Goal: Task Accomplishment & Management: Complete application form

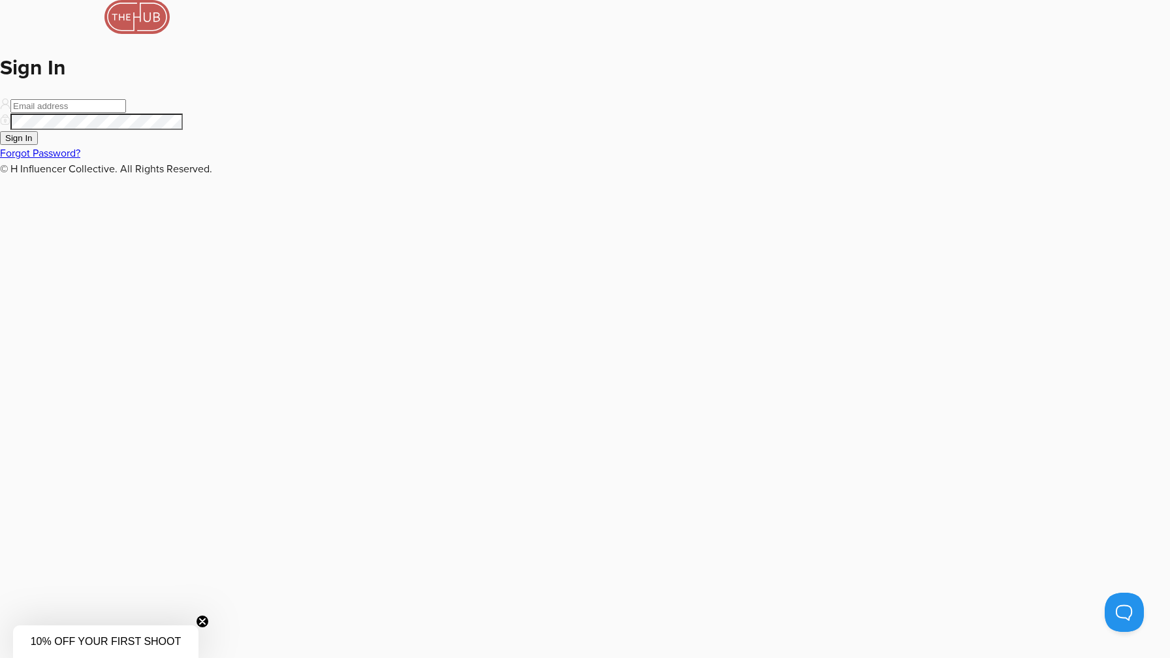
type input "[EMAIL_ADDRESS][DOMAIN_NAME]"
click at [38, 145] on button "Sign In" at bounding box center [19, 138] width 38 height 14
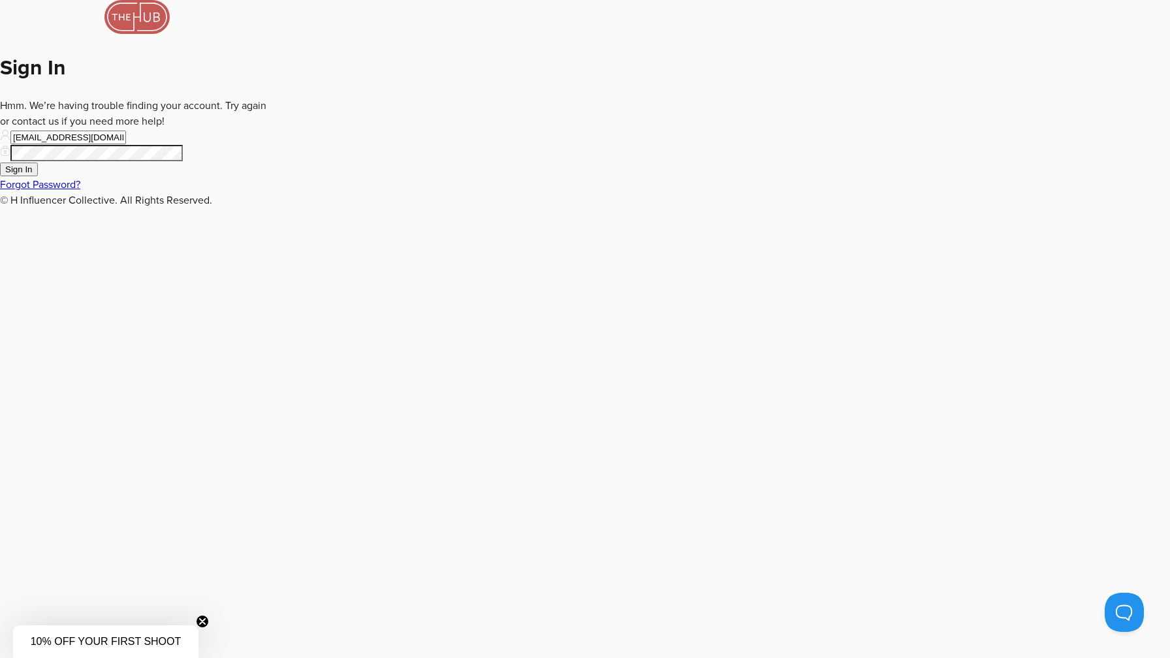
click at [38, 176] on button "Sign In" at bounding box center [19, 170] width 38 height 14
click at [80, 191] on link "Forgot Password?" at bounding box center [40, 184] width 80 height 13
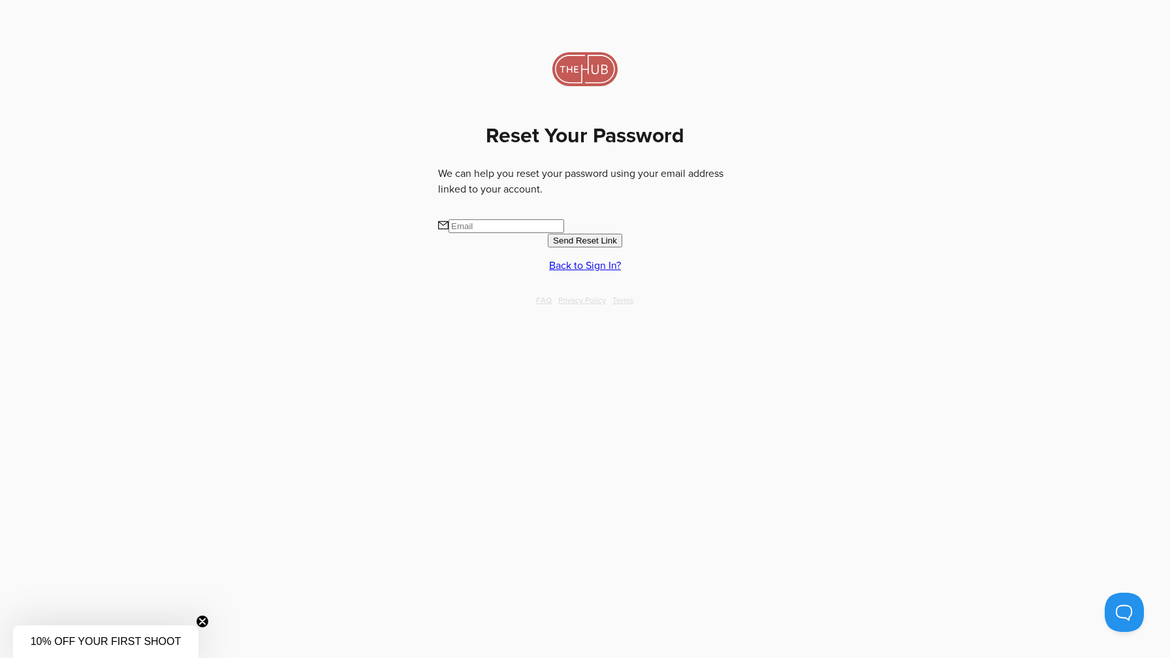
click at [564, 219] on input "text" at bounding box center [507, 226] width 116 height 14
type input "[EMAIL_ADDRESS][DOMAIN_NAME]"
click at [577, 236] on span "Send Reset Link" at bounding box center [585, 241] width 64 height 10
click at [584, 275] on link "Back to Sign In?" at bounding box center [585, 281] width 72 height 13
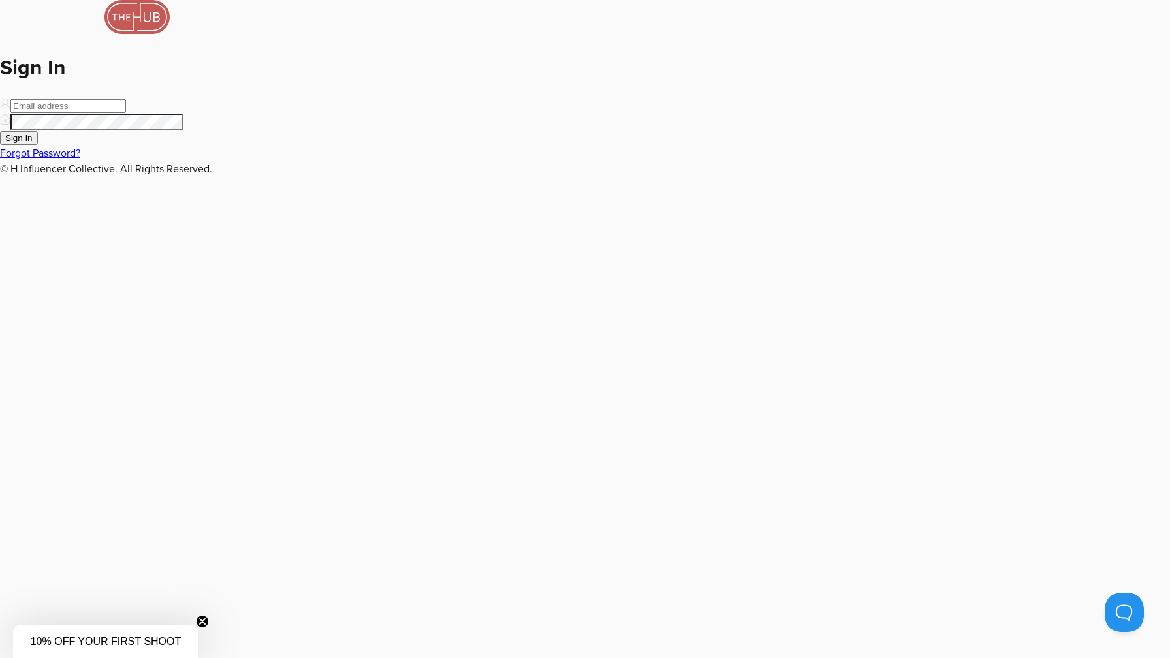
type input "[EMAIL_ADDRESS][DOMAIN_NAME]"
click at [33, 143] on span "Sign In" at bounding box center [18, 138] width 27 height 10
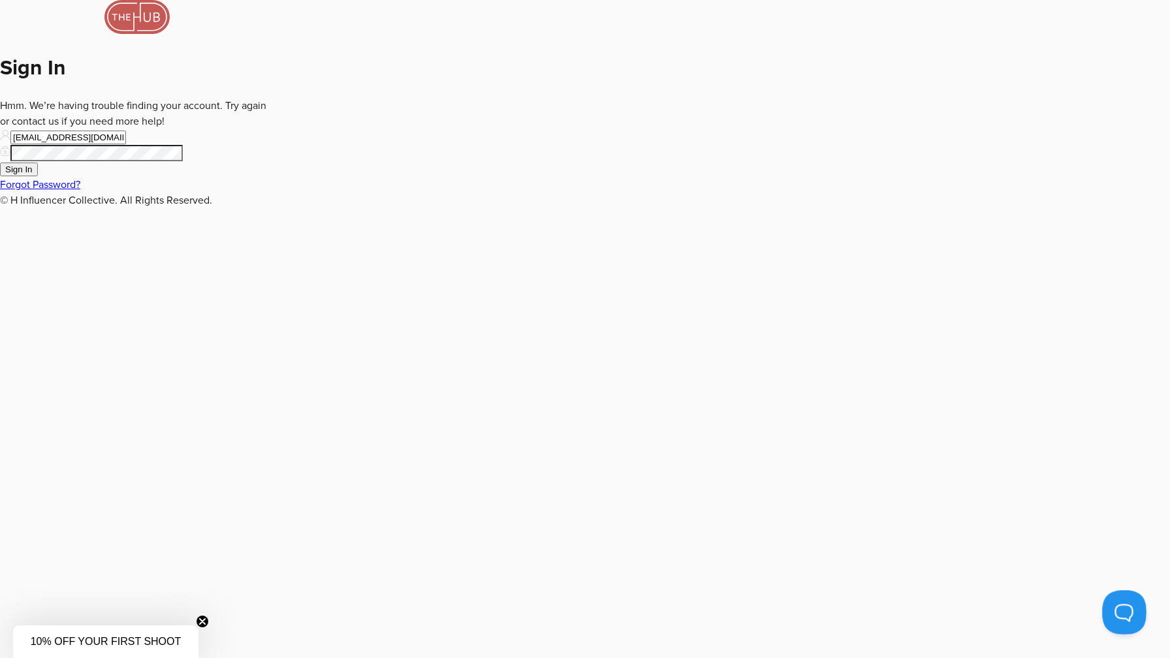
click at [1116, 616] on button at bounding box center [1121, 609] width 39 height 39
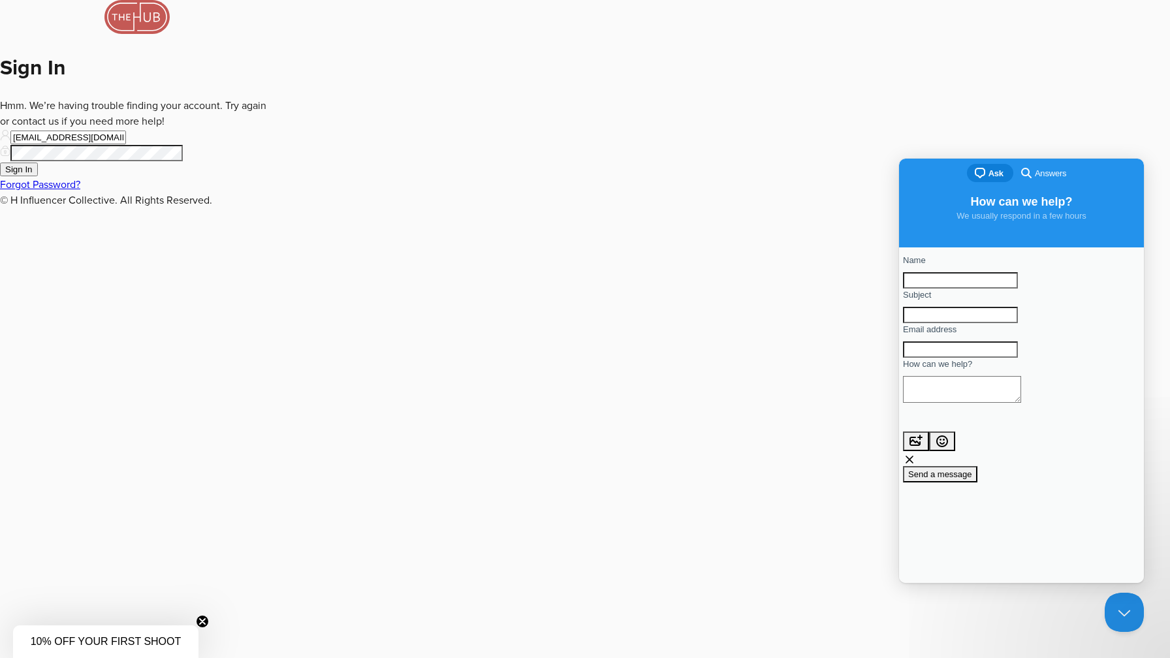
click at [1043, 159] on div "chat-square Ask search-medium Answers" at bounding box center [1021, 174] width 245 height 31
click at [1038, 186] on div "chat-square Ask search-medium Answers" at bounding box center [1021, 174] width 245 height 31
click at [170, 34] on icon at bounding box center [136, 17] width 65 height 34
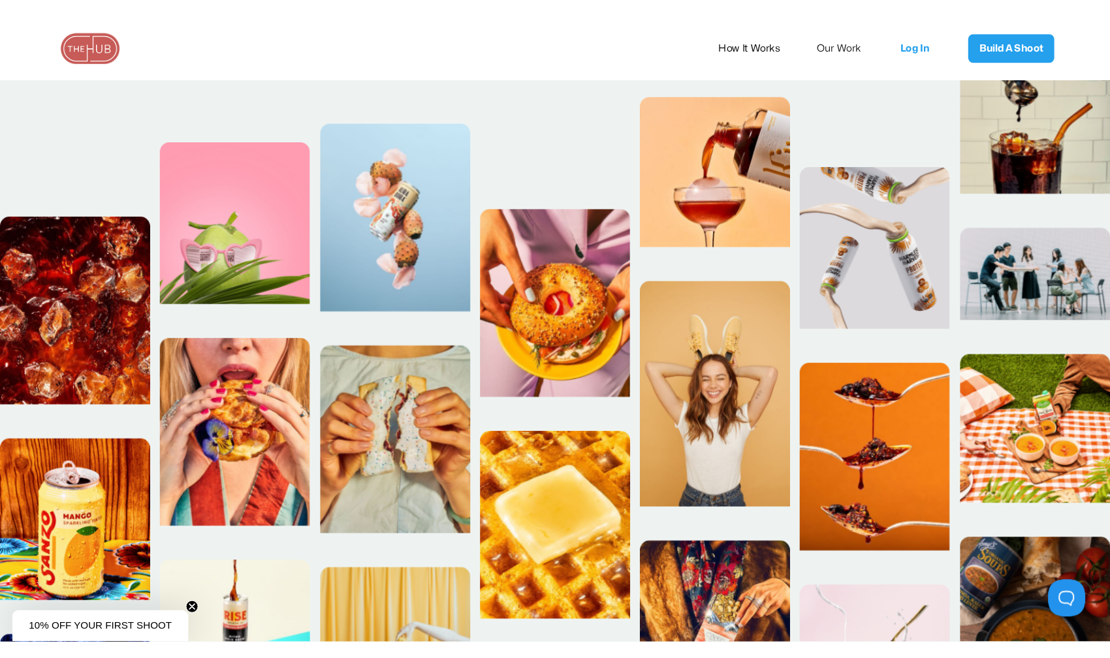
scroll to position [868, 0]
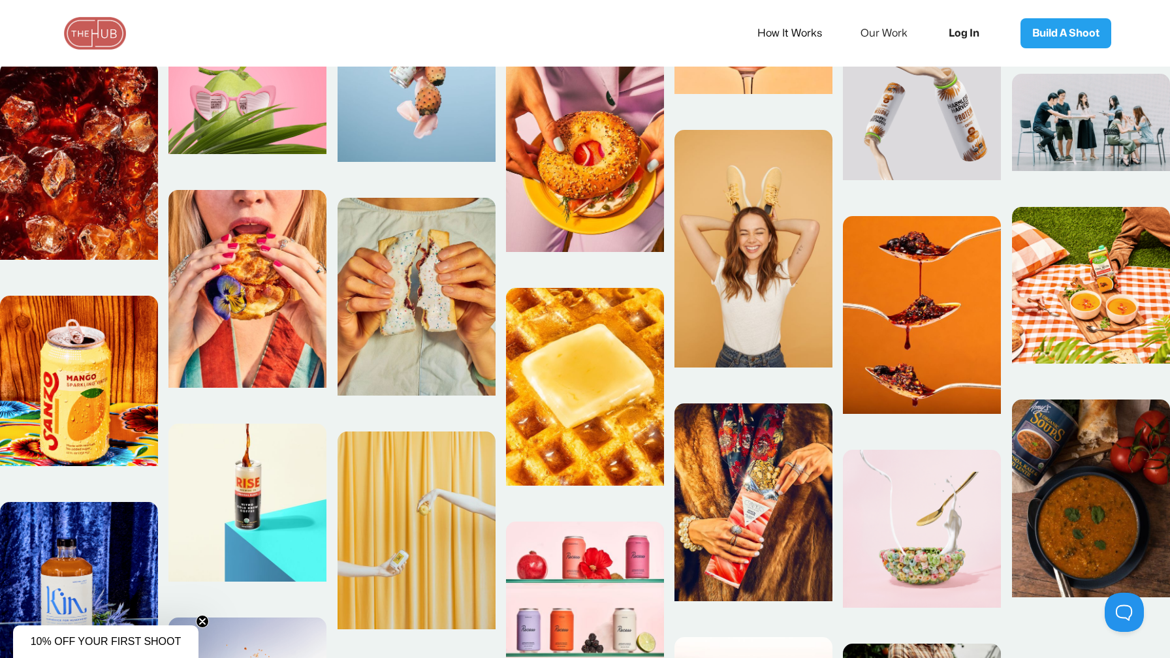
click at [959, 30] on link "Log In" at bounding box center [968, 33] width 65 height 43
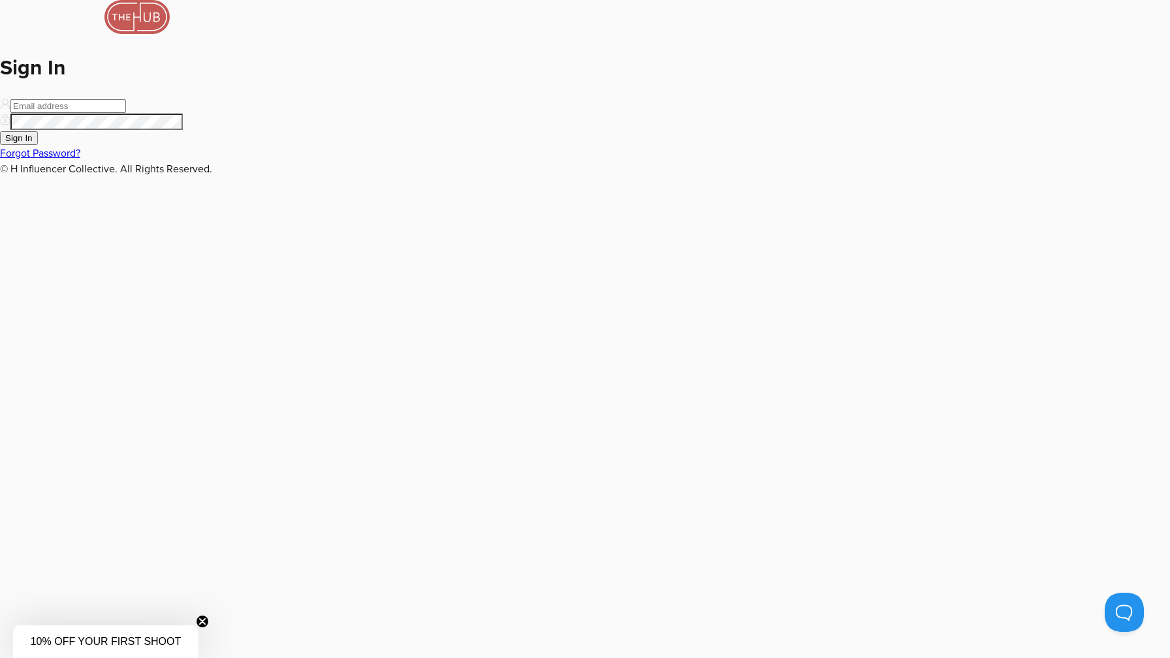
type input "[EMAIL_ADDRESS][DOMAIN_NAME]"
click at [33, 143] on span "Sign In" at bounding box center [18, 138] width 27 height 10
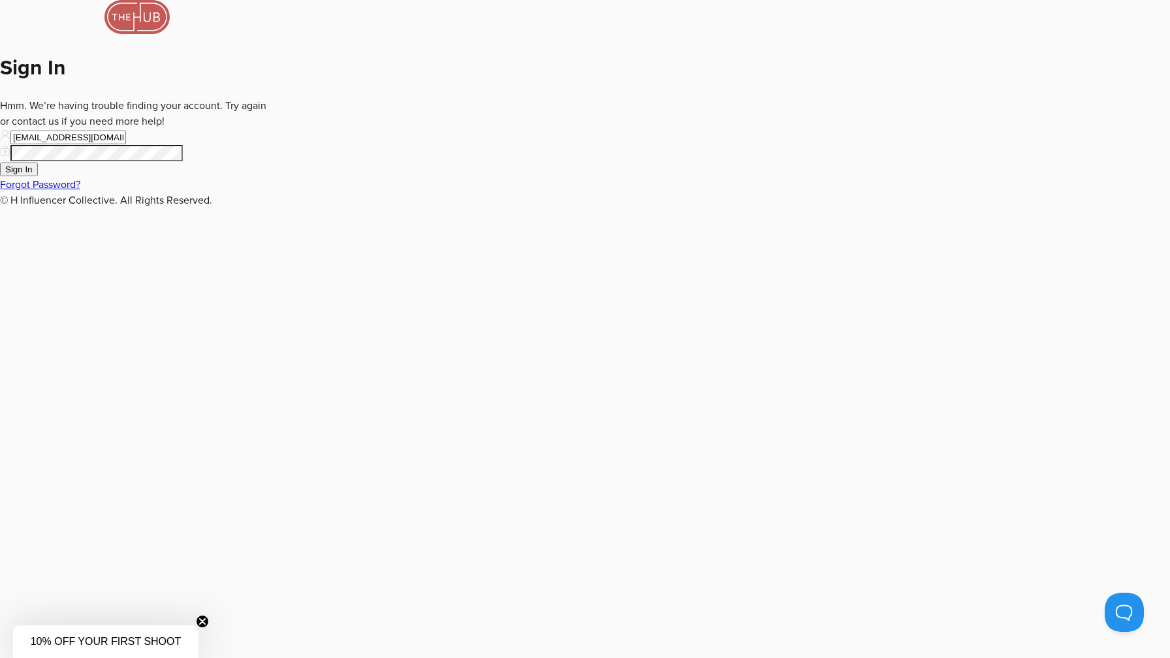
click at [126, 144] on input "[EMAIL_ADDRESS][DOMAIN_NAME]" at bounding box center [68, 138] width 116 height 14
drag, startPoint x: 556, startPoint y: 270, endPoint x: 611, endPoint y: 274, distance: 54.3
click at [126, 144] on input "[EMAIL_ADDRESS][DOMAIN_NAME]" at bounding box center [68, 138] width 116 height 14
click at [38, 176] on button "Sign In" at bounding box center [19, 170] width 38 height 14
